Goal: Find specific page/section: Find specific page/section

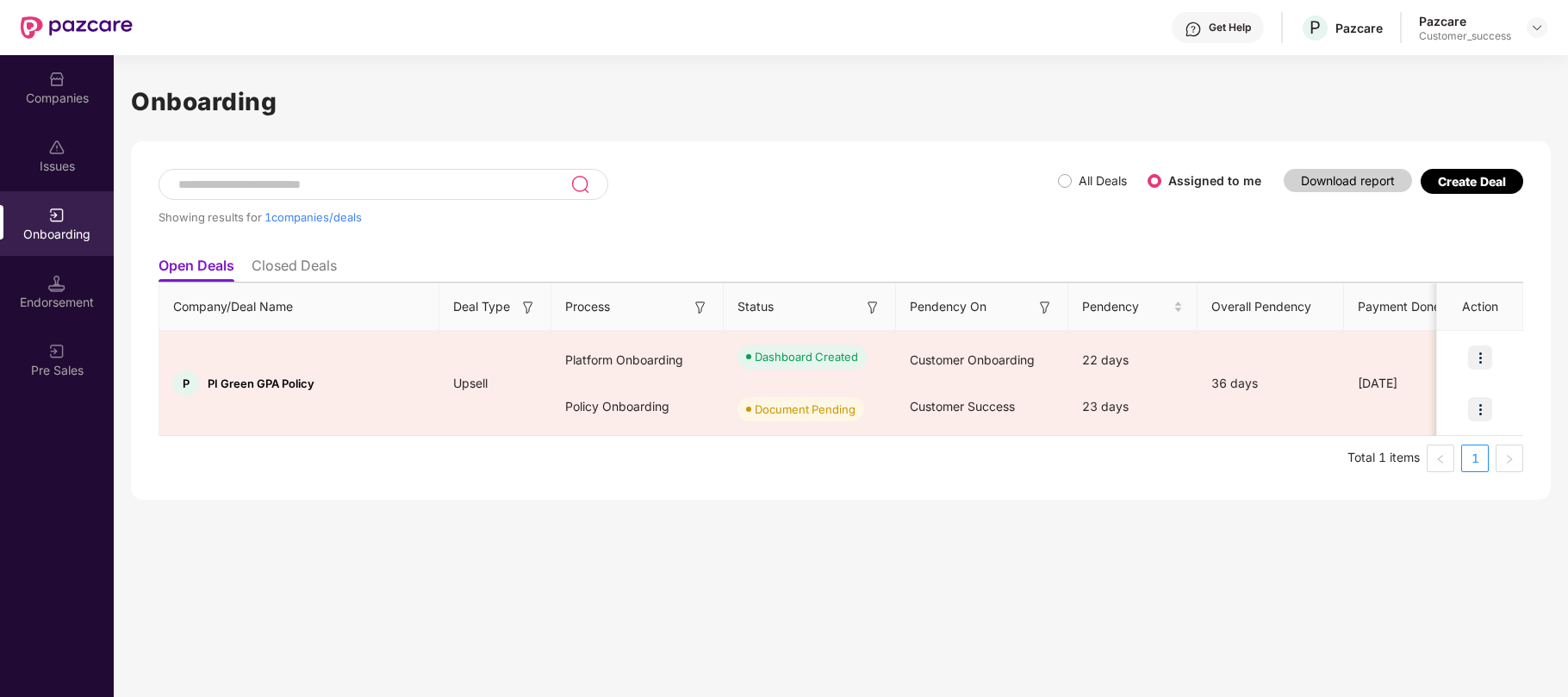
click at [55, 223] on div "Onboarding" at bounding box center [57, 223] width 114 height 65
click at [863, 215] on div "Showing results for 1 companies/deals" at bounding box center [608, 216] width 900 height 13
click at [1000, 170] on div "Showing results for 1 companies/deals" at bounding box center [608, 208] width 900 height 79
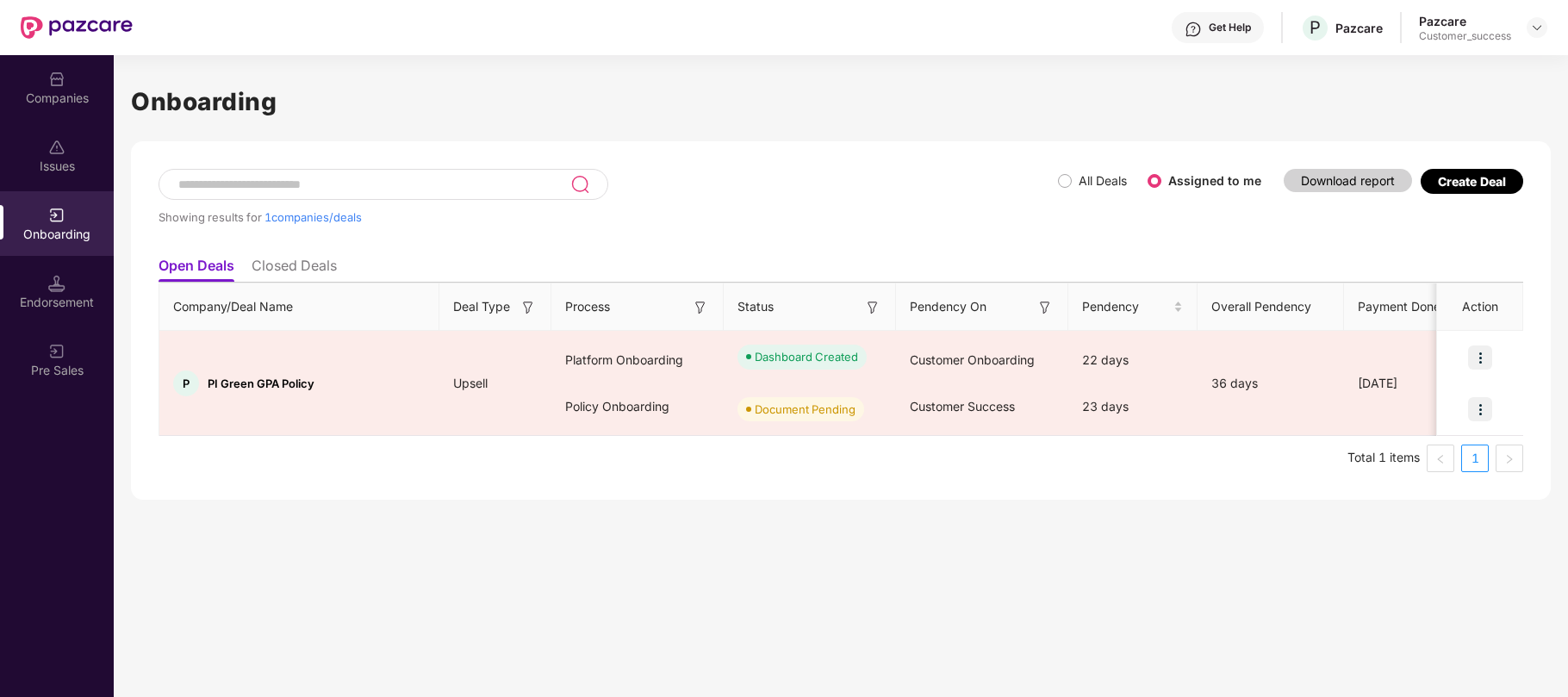
click at [976, 164] on div "Showing results for 1 companies/deals All Deals Assigned to me Download report …" at bounding box center [841, 320] width 1420 height 359
click at [56, 101] on div "Companies" at bounding box center [57, 98] width 114 height 17
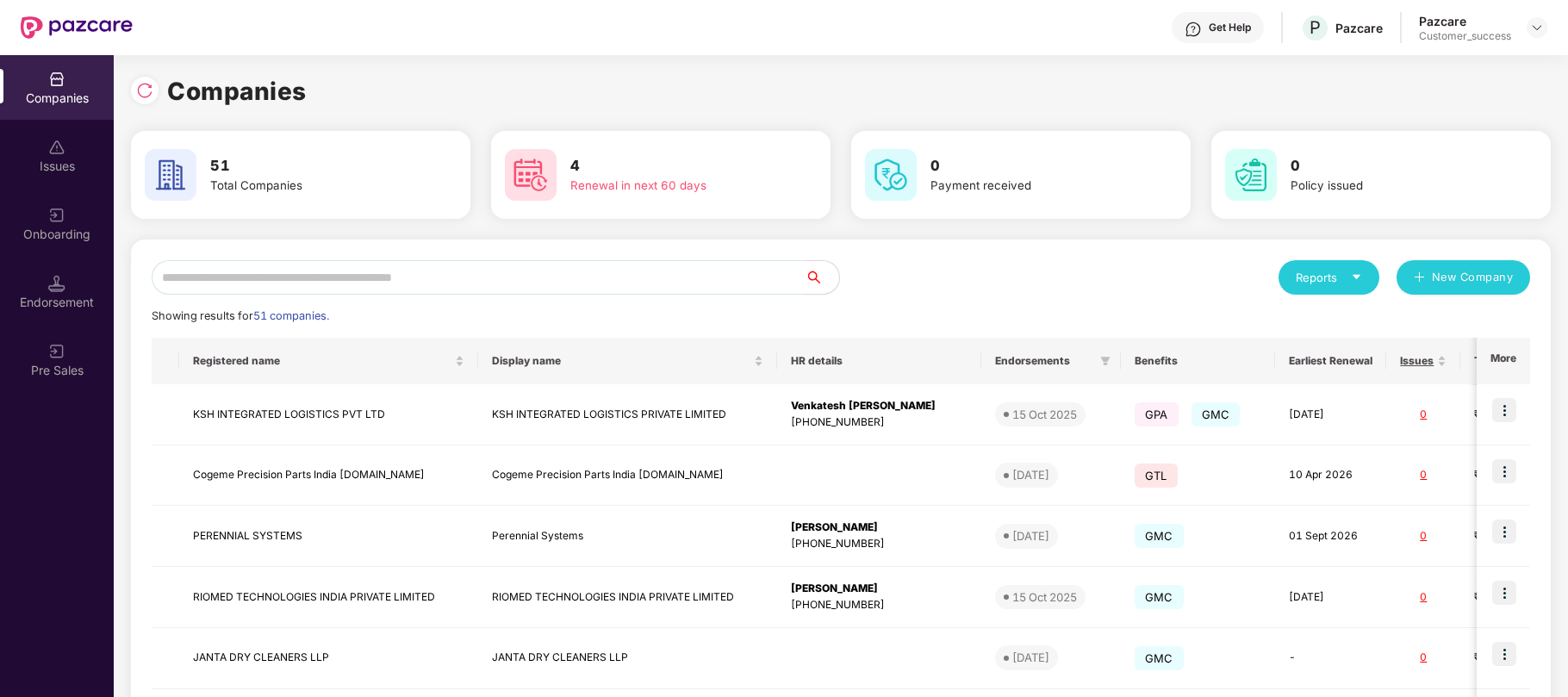
click at [776, 274] on input "text" at bounding box center [478, 277] width 653 height 35
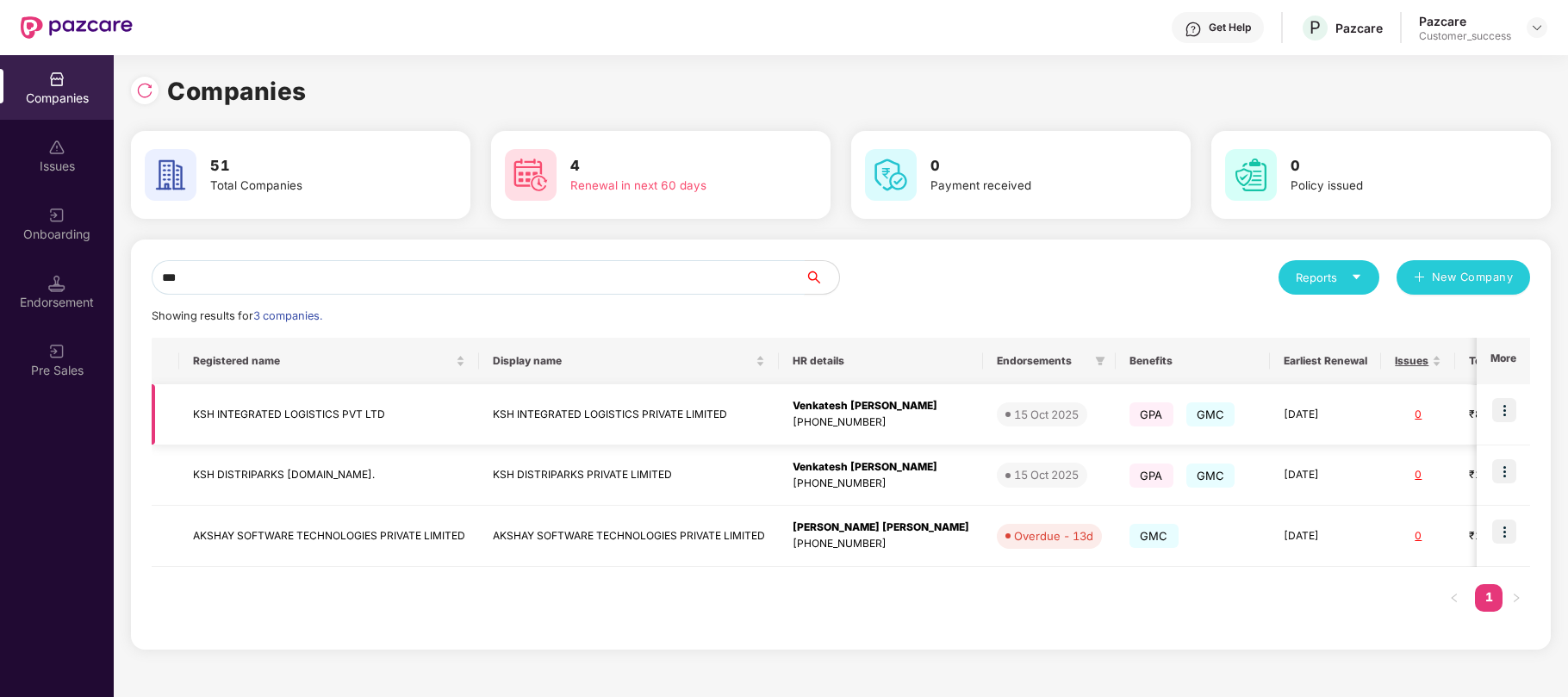
type input "***"
click at [1515, 411] on img at bounding box center [1504, 409] width 24 height 24
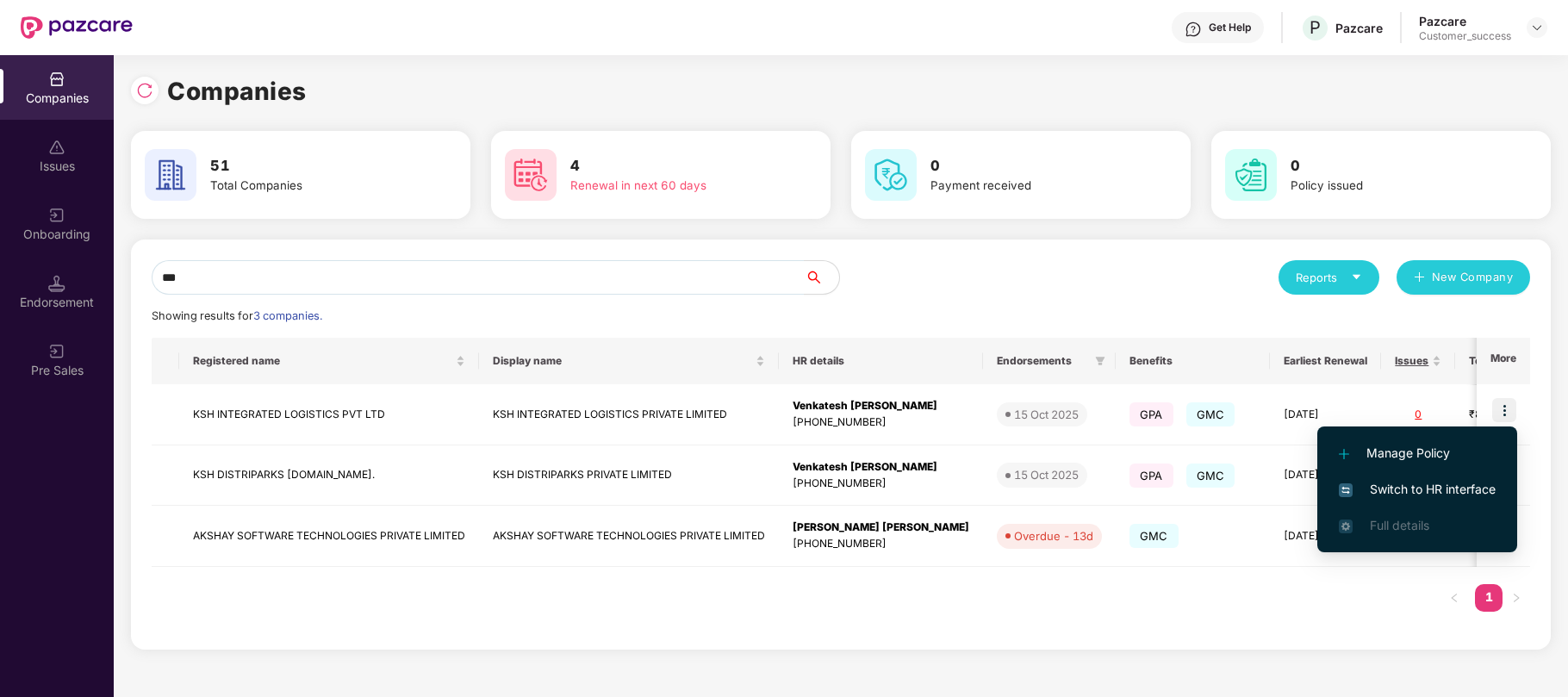
click at [1427, 490] on span "Switch to HR interface" at bounding box center [1418, 489] width 157 height 19
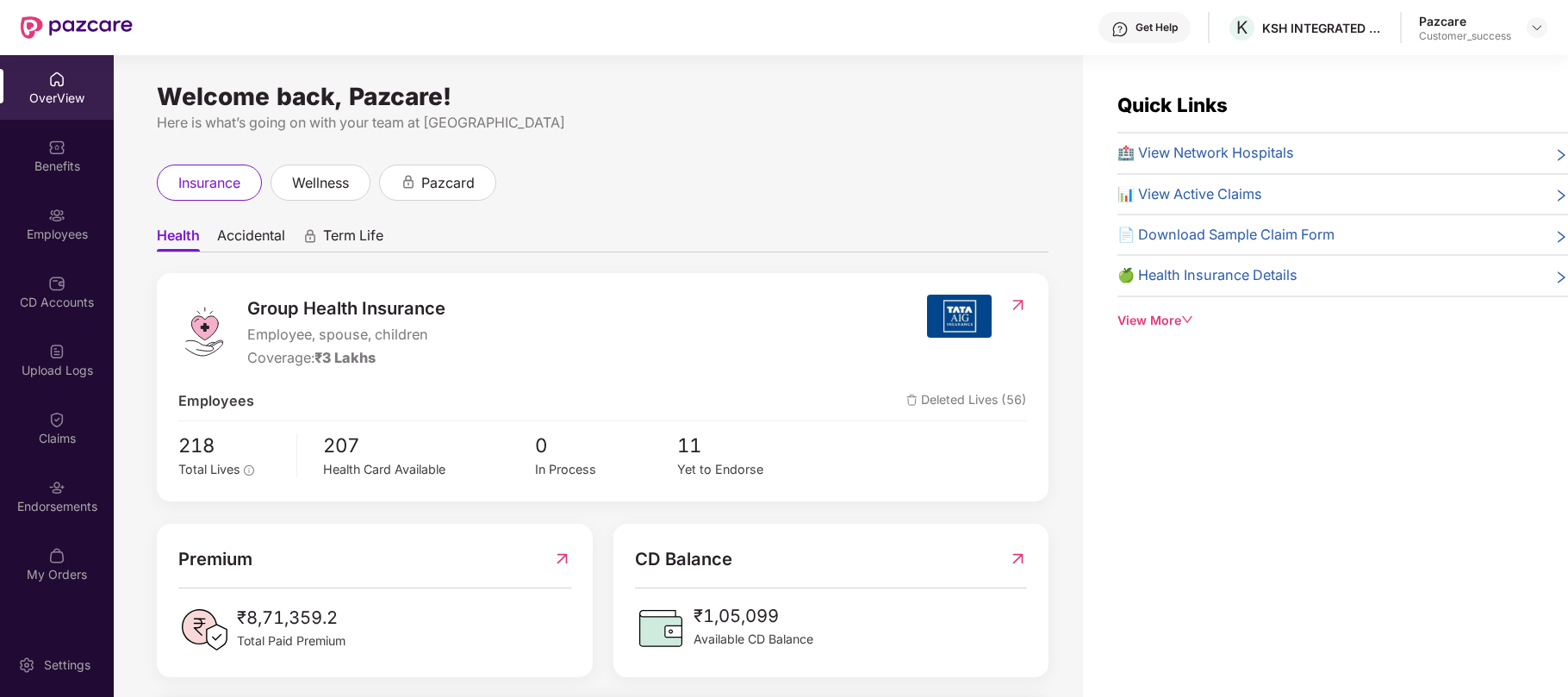
click at [56, 224] on div "Employees" at bounding box center [57, 223] width 114 height 65
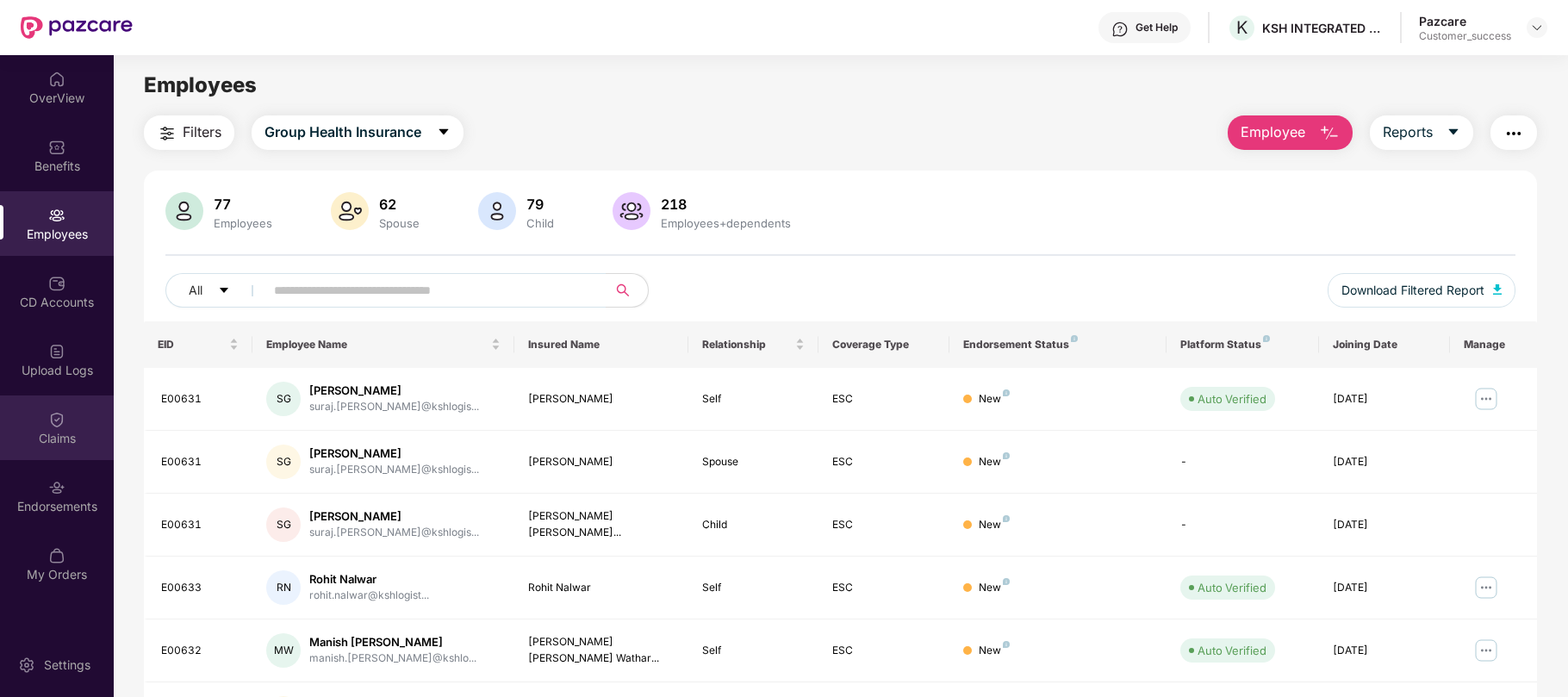
click at [41, 438] on div "Claims" at bounding box center [57, 438] width 114 height 17
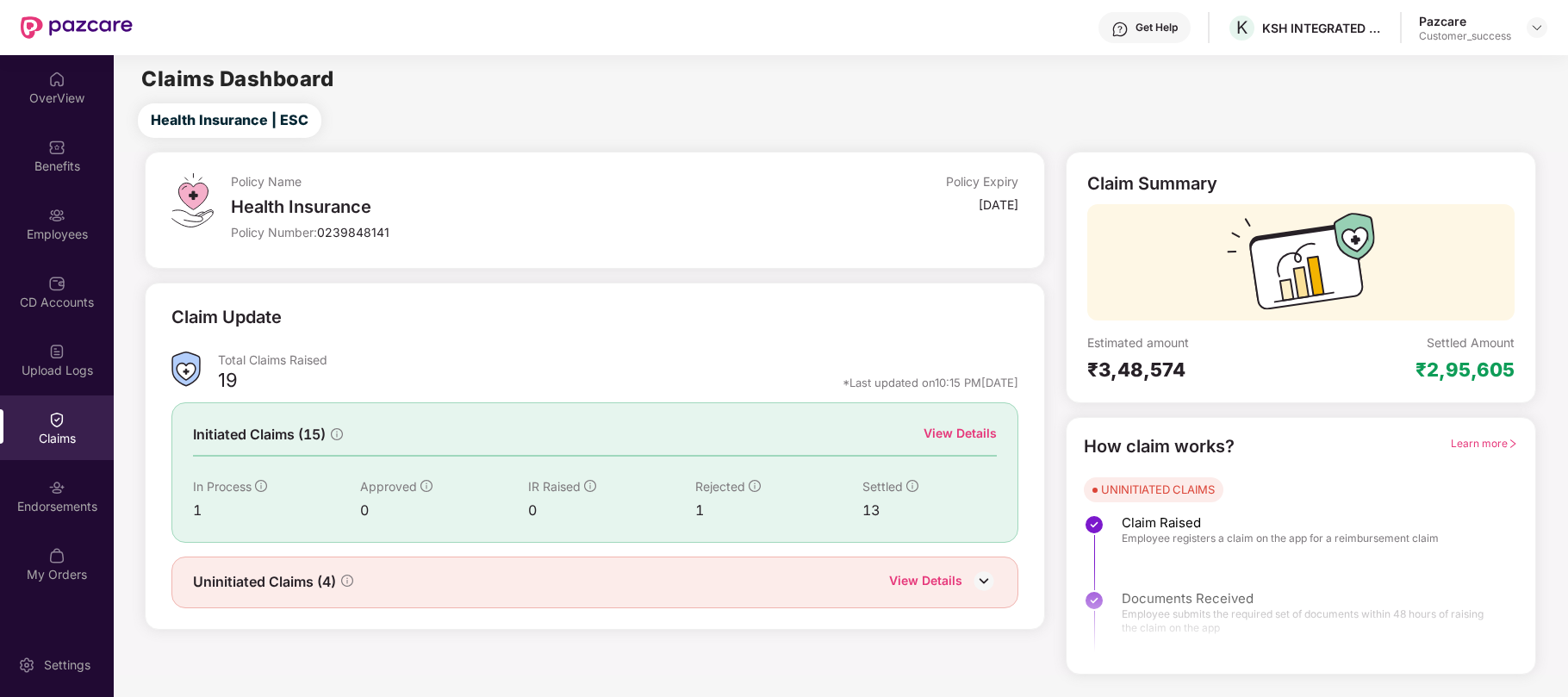
click at [975, 440] on div "View Details" at bounding box center [960, 433] width 73 height 19
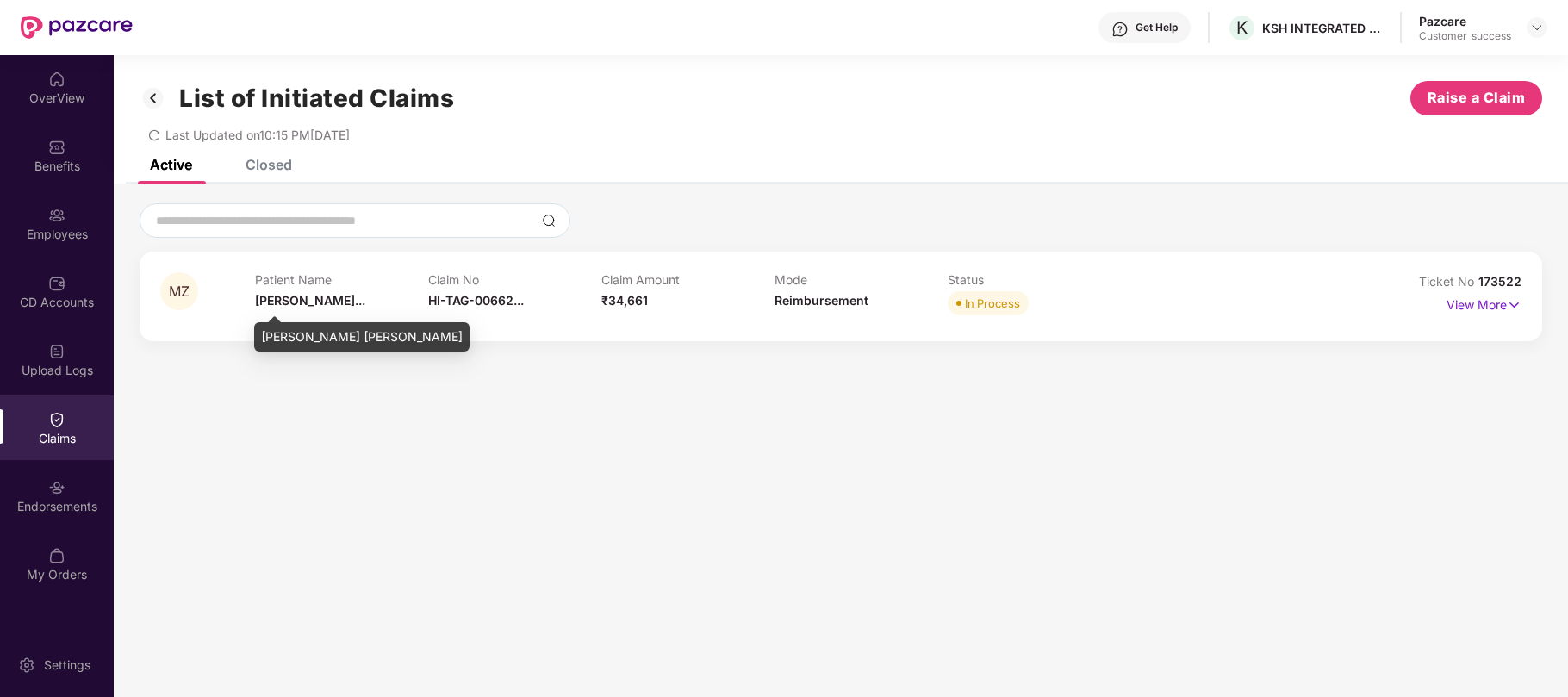
click at [286, 300] on span "[PERSON_NAME]..." at bounding box center [311, 300] width 110 height 14
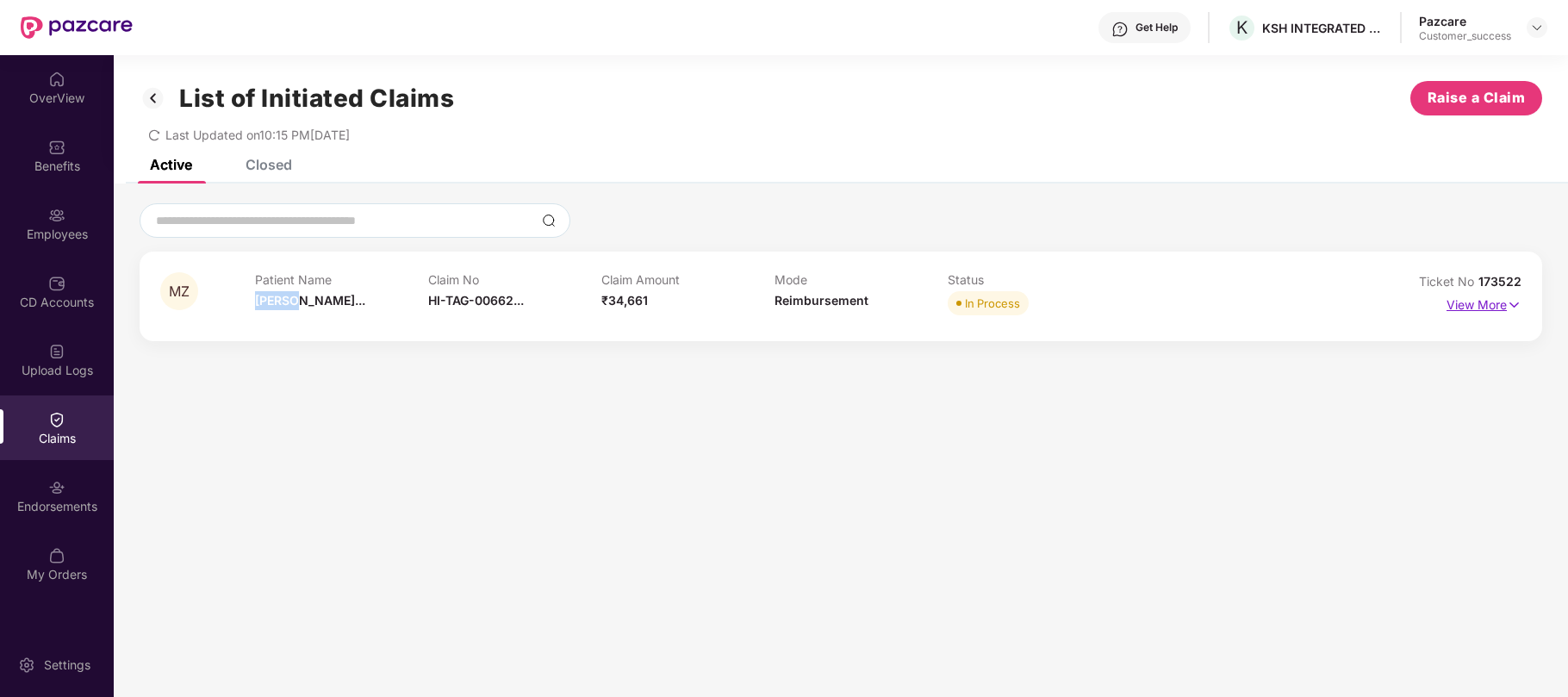
click at [1514, 307] on img at bounding box center [1514, 304] width 14 height 19
